Goal: Task Accomplishment & Management: Manage account settings

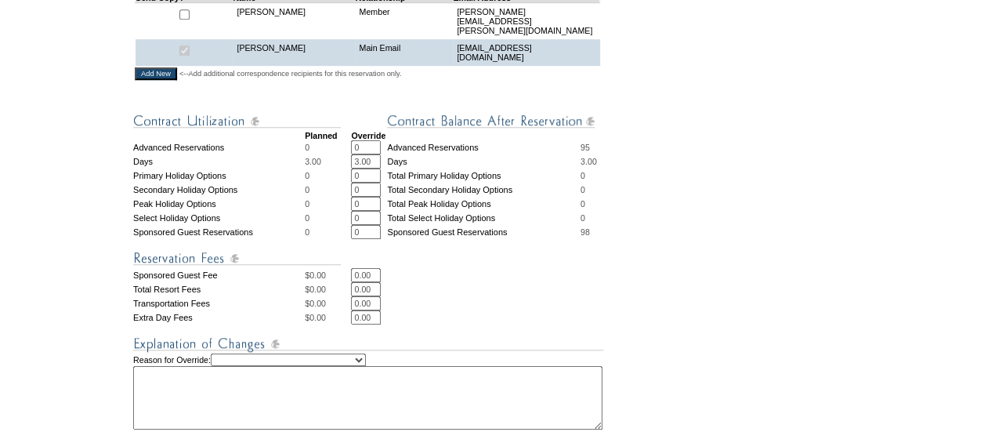
scroll to position [469, 0]
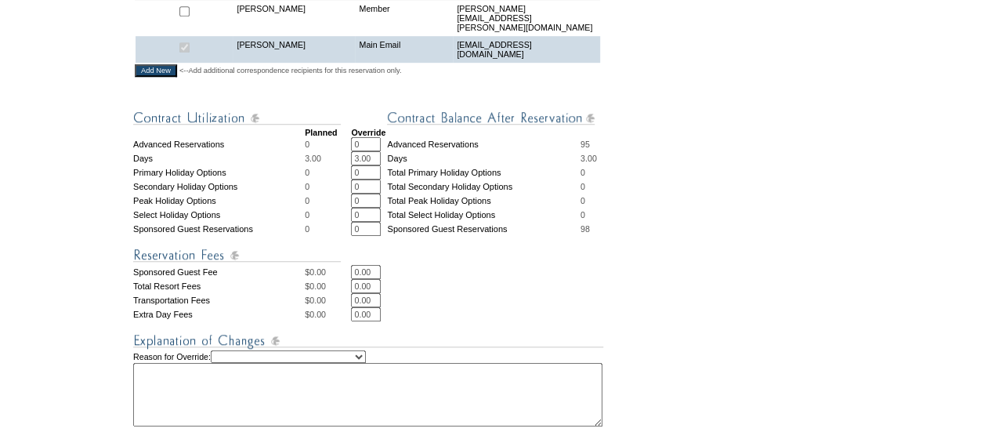
click at [343, 360] on select "Creating Continuous Stay Days Rebooked After Cancellation Editing Occupant Expe…" at bounding box center [288, 356] width 155 height 13
click at [306, 407] on textarea at bounding box center [367, 394] width 469 height 63
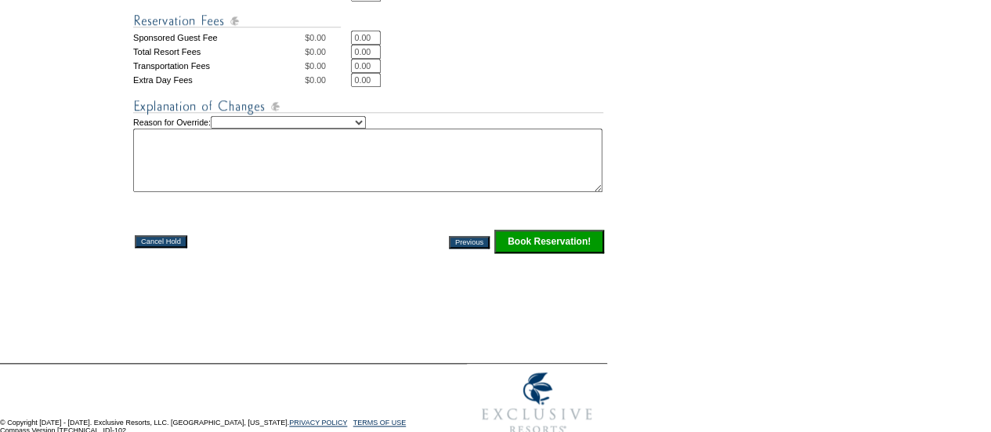
scroll to position [704, 0]
click at [565, 252] on input "Book Reservation!" at bounding box center [549, 241] width 110 height 24
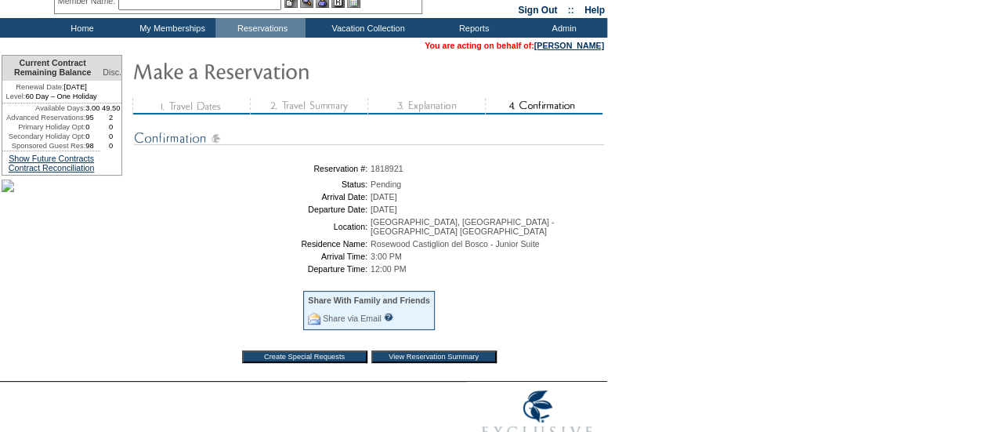
scroll to position [67, 0]
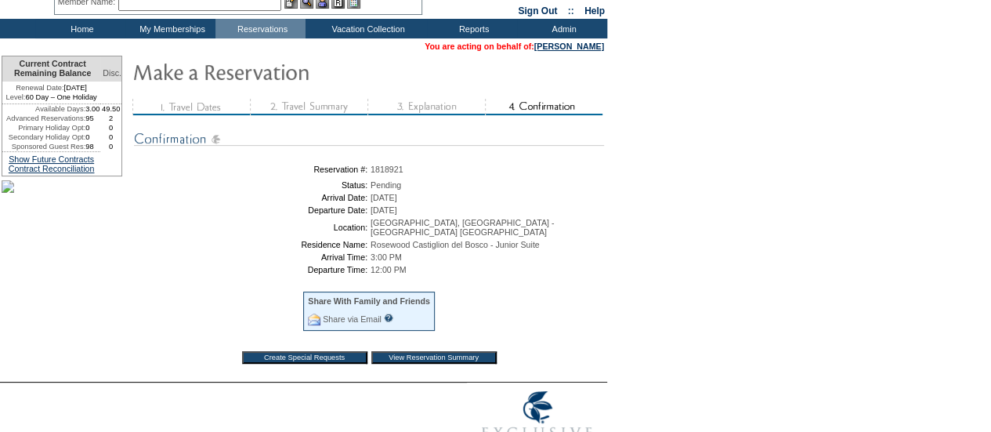
click at [397, 352] on input "View Reservation Summary" at bounding box center [433, 357] width 125 height 13
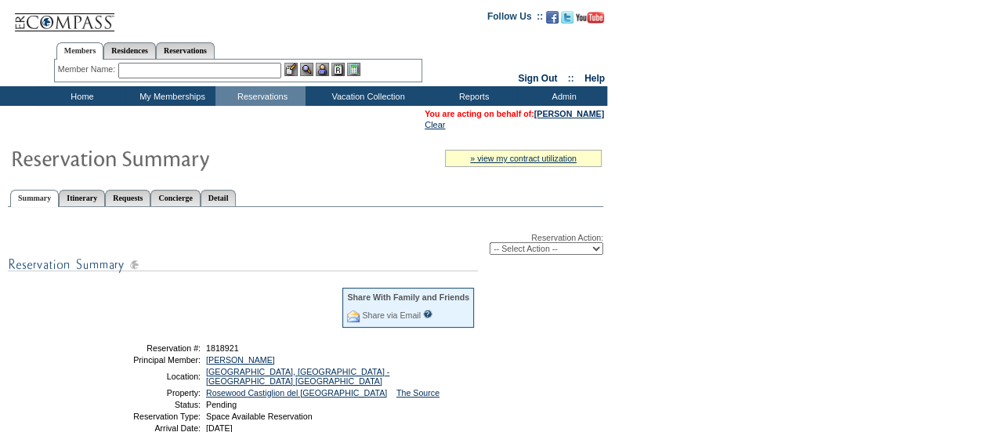
click at [546, 250] on select "-- Select Action -- Modify Reservation Dates Modify Reservation Cost Modify Occ…" at bounding box center [547, 248] width 114 height 13
select select "ConfirmRes"
click at [490, 244] on select "-- Select Action -- Modify Reservation Dates Modify Reservation Cost Modify Occ…" at bounding box center [547, 248] width 114 height 13
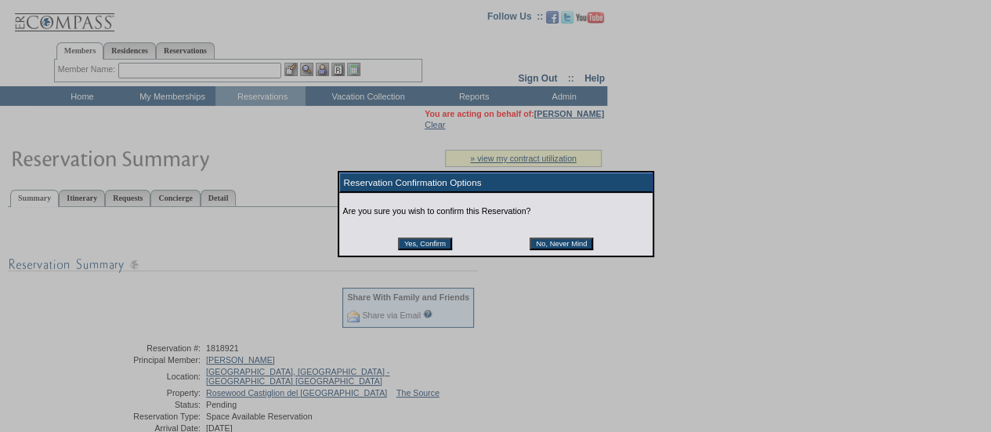
click at [410, 243] on input "Yes, Confirm" at bounding box center [425, 243] width 54 height 13
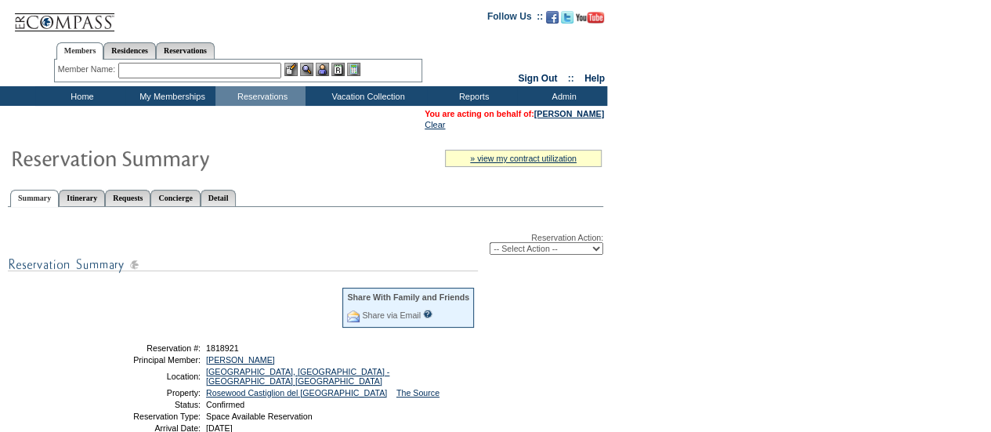
click at [154, 65] on input "text" at bounding box center [199, 71] width 163 height 16
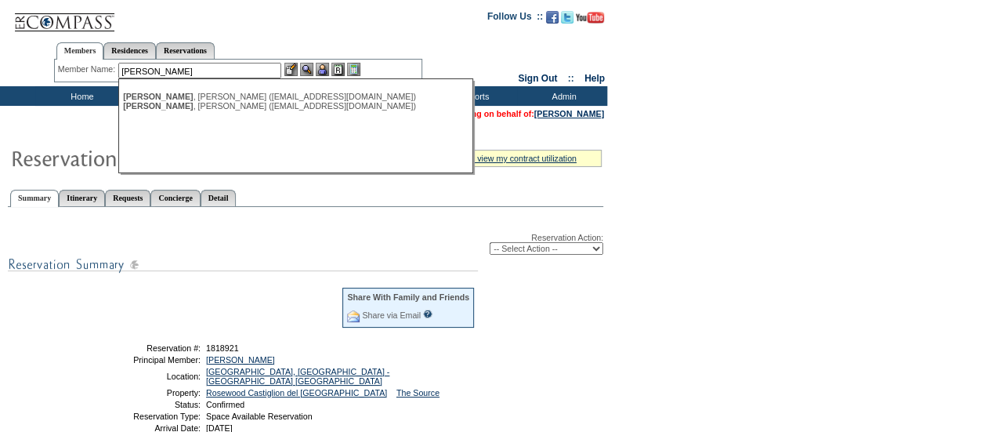
click at [177, 92] on div "Ahmad , Charmaine (chiramanek786@gmail.com)" at bounding box center [295, 96] width 345 height 9
type input "Ahmad, Charmaine (chiramanek786@gmail.com)"
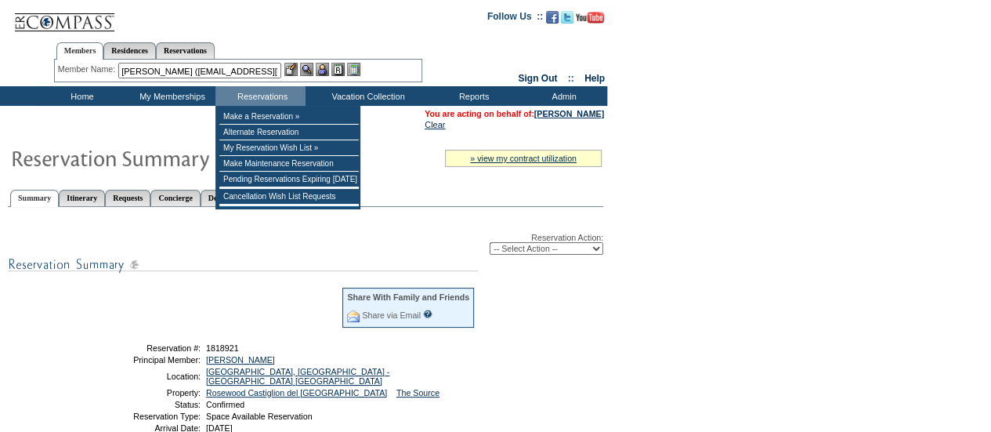
click at [328, 67] on img at bounding box center [322, 69] width 13 height 13
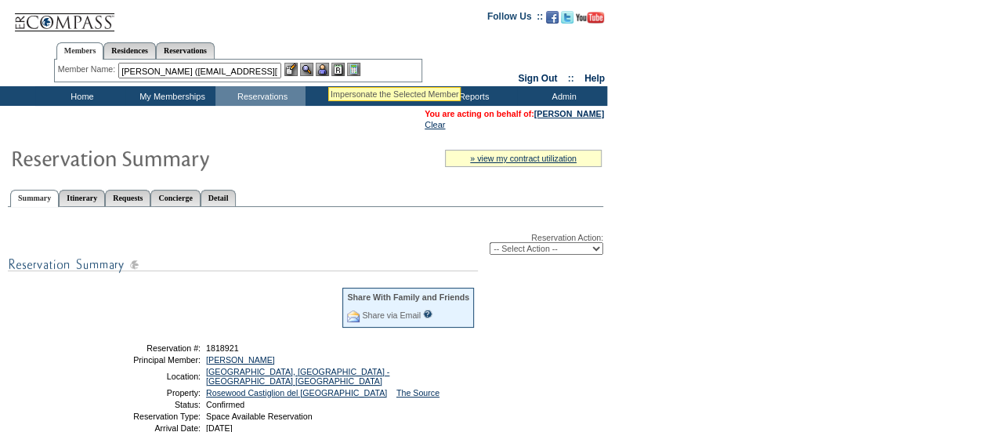
click at [313, 68] on img at bounding box center [306, 69] width 13 height 13
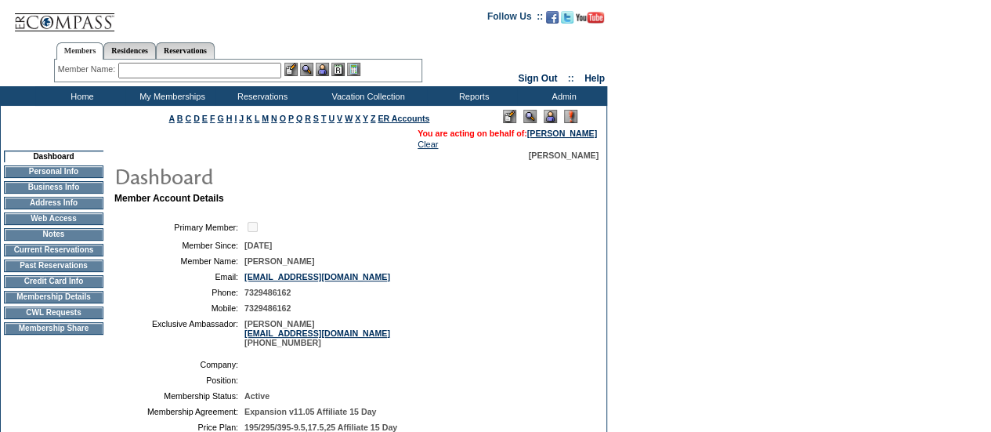
click at [74, 316] on td "CWL Requests" at bounding box center [54, 312] width 100 height 13
